Goal: Entertainment & Leisure: Consume media (video, audio)

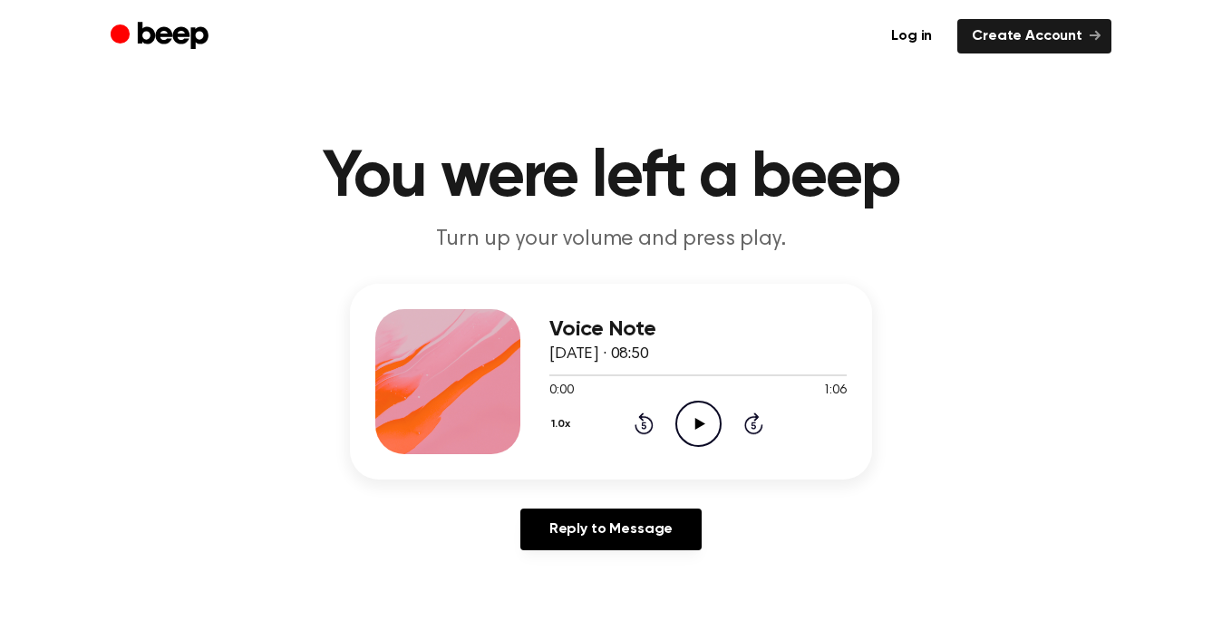
click at [687, 416] on icon "Play Audio" at bounding box center [699, 424] width 46 height 46
click at [710, 410] on icon "Play Audio" at bounding box center [699, 424] width 46 height 46
click at [689, 414] on icon "Pause Audio" at bounding box center [699, 424] width 46 height 46
click at [551, 375] on div at bounding box center [601, 376] width 103 height 2
click at [683, 423] on icon "Play Audio" at bounding box center [699, 424] width 46 height 46
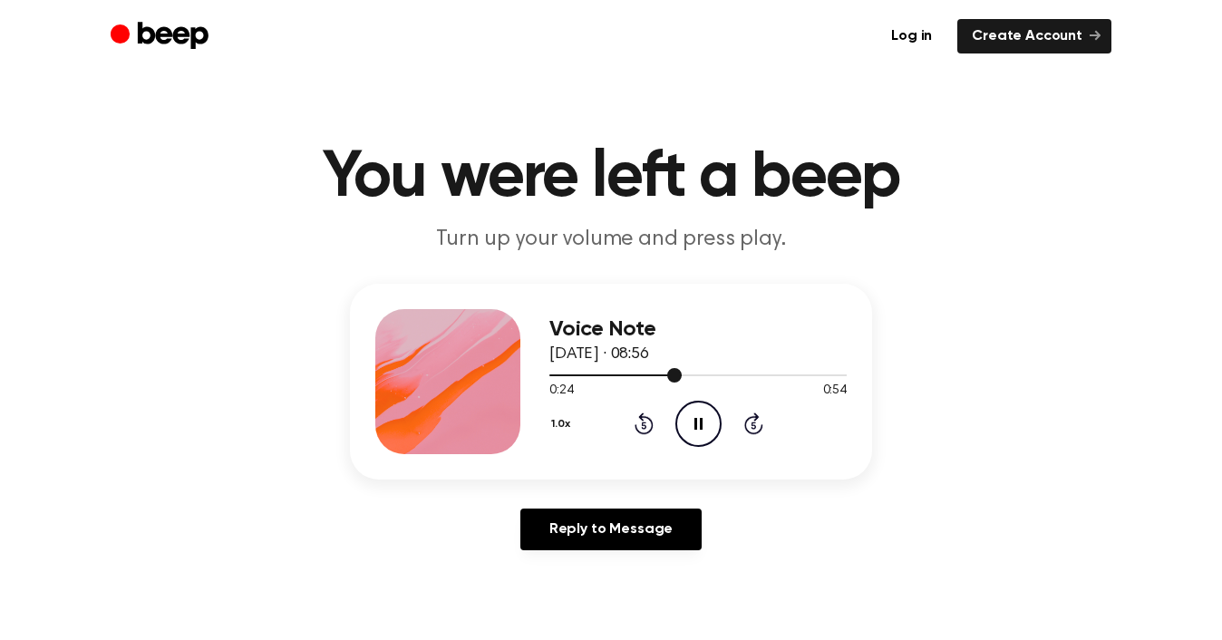
click at [623, 371] on div at bounding box center [698, 374] width 297 height 15
